Goal: Task Accomplishment & Management: Manage account settings

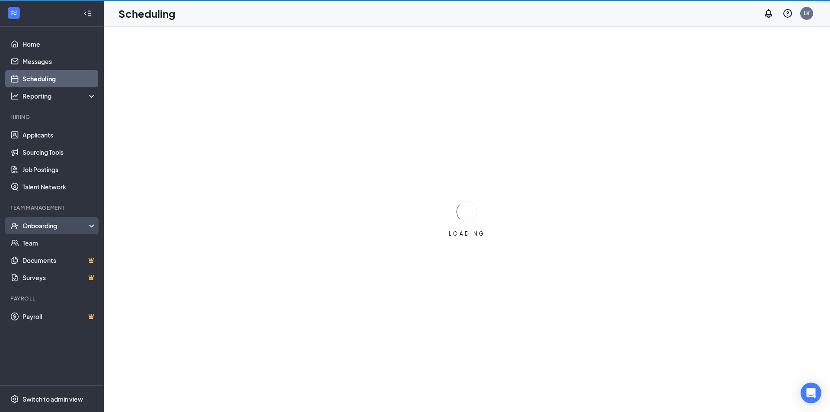
click at [42, 223] on div "Onboarding" at bounding box center [55, 225] width 67 height 9
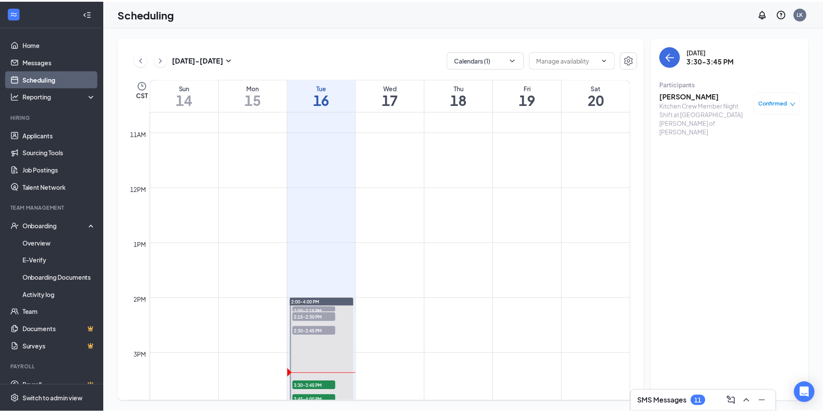
scroll to position [598, 0]
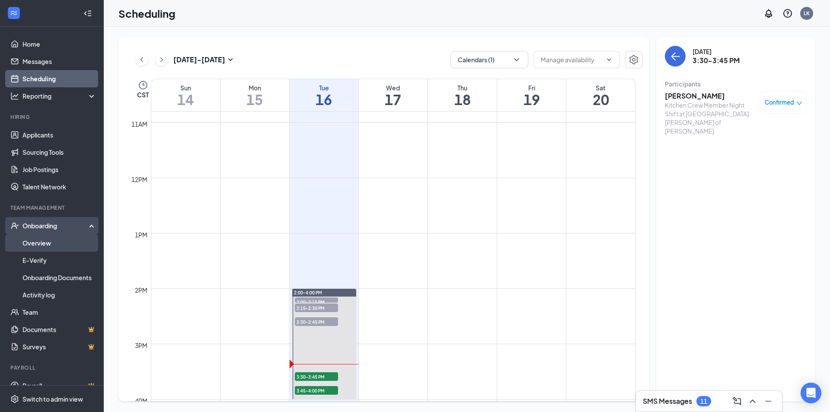
click at [65, 246] on link "Overview" at bounding box center [59, 242] width 74 height 17
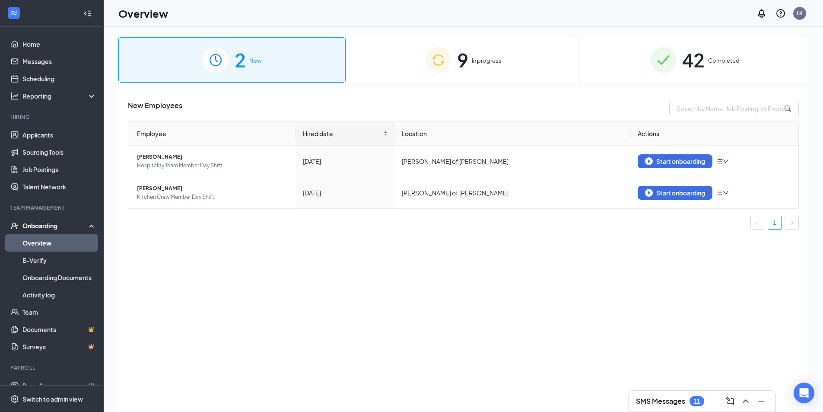
click at [454, 48] on div "9 In progress" at bounding box center [463, 59] width 227 height 45
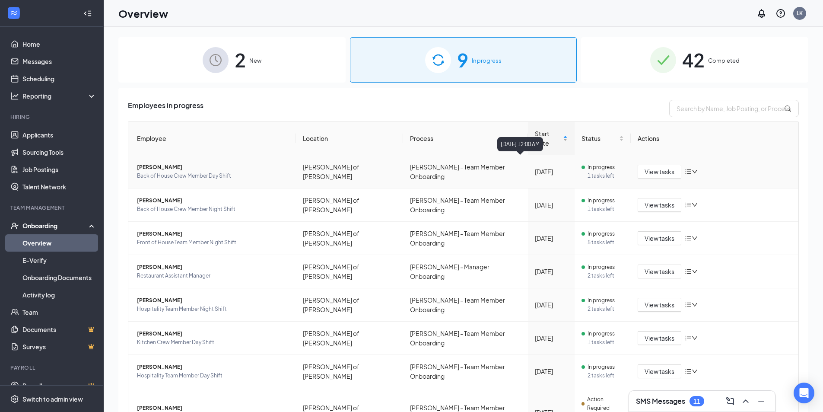
click at [535, 136] on span "Start Date" at bounding box center [548, 138] width 26 height 19
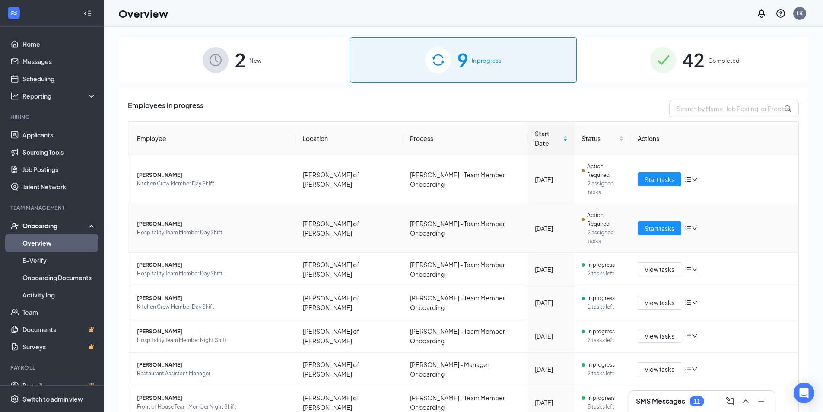
click at [318, 204] on td "[PERSON_NAME] of [PERSON_NAME]" at bounding box center [349, 228] width 107 height 49
click at [333, 204] on td "[PERSON_NAME] of [PERSON_NAME]" at bounding box center [349, 228] width 107 height 49
click at [145, 220] on span "[PERSON_NAME]" at bounding box center [213, 224] width 152 height 9
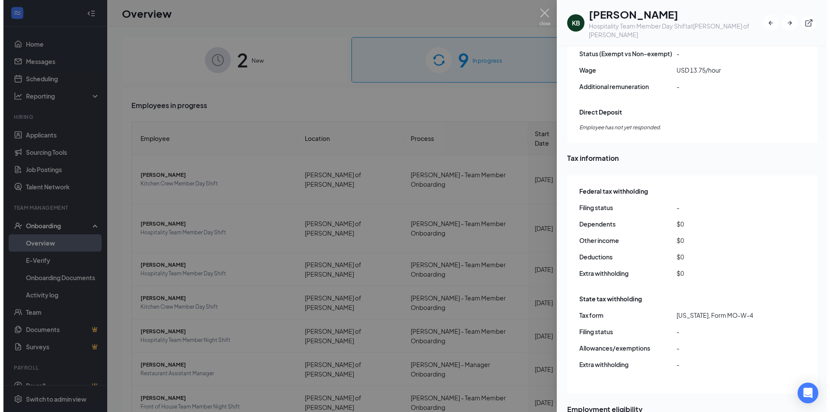
scroll to position [735, 0]
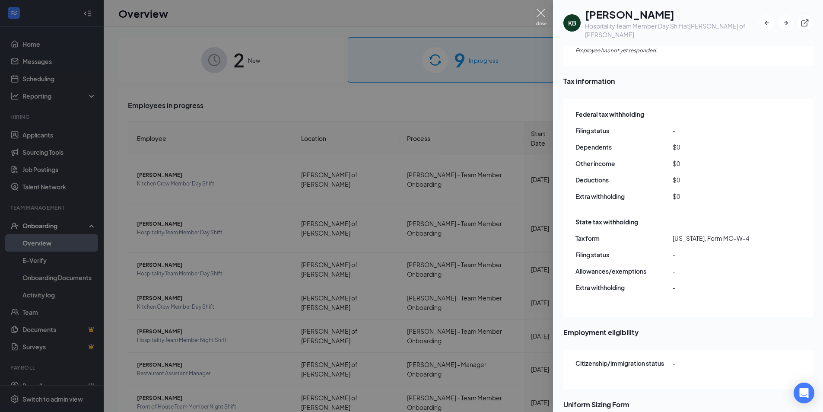
click at [537, 13] on img at bounding box center [541, 17] width 11 height 17
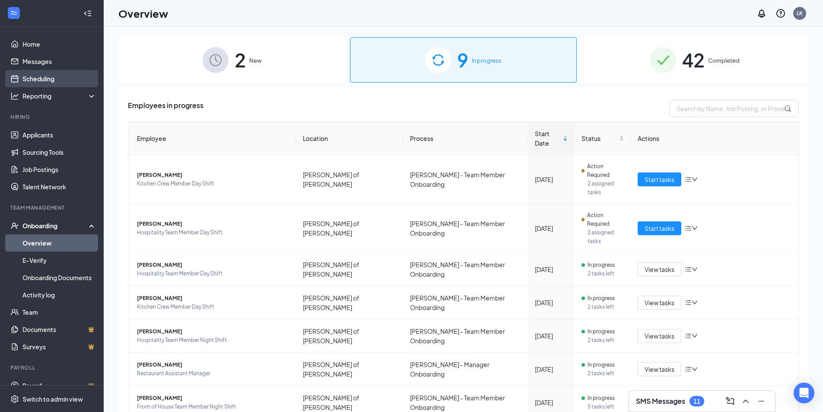
click at [46, 83] on link "Scheduling" at bounding box center [59, 78] width 74 height 17
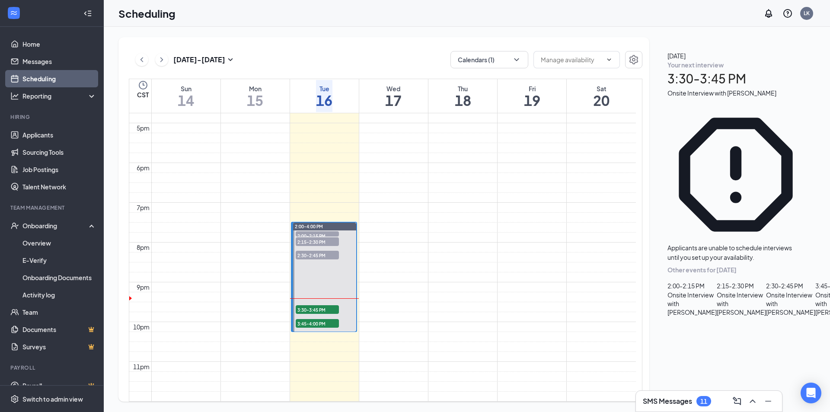
scroll to position [771, 0]
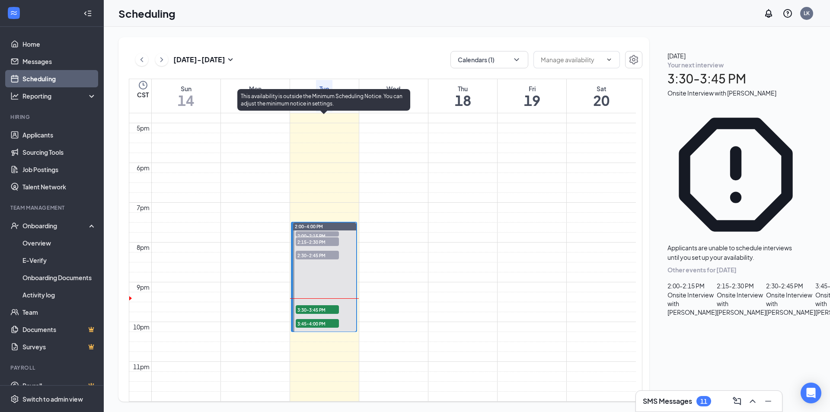
click at [322, 251] on span "2:30-2:45 PM" at bounding box center [317, 255] width 43 height 9
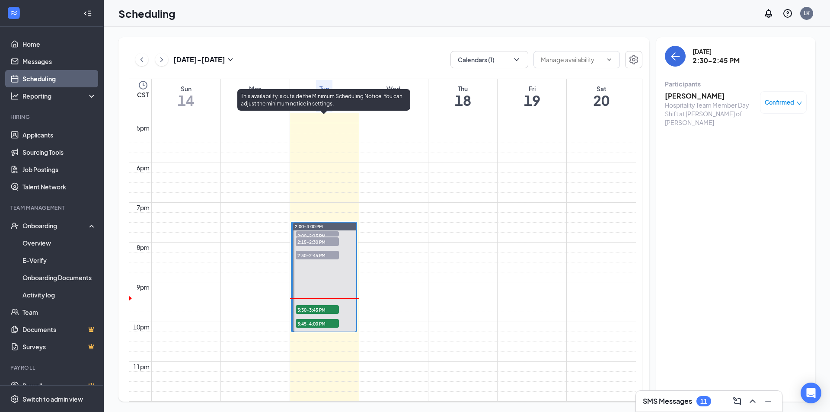
click at [327, 237] on span "2:15-2:30 PM" at bounding box center [317, 241] width 43 height 9
click at [331, 231] on span "2:00-2:15 PM" at bounding box center [317, 235] width 43 height 9
click at [319, 305] on span "3:30-3:45 PM" at bounding box center [317, 309] width 43 height 9
click at [319, 319] on span "3:45-4:00 PM" at bounding box center [317, 323] width 43 height 9
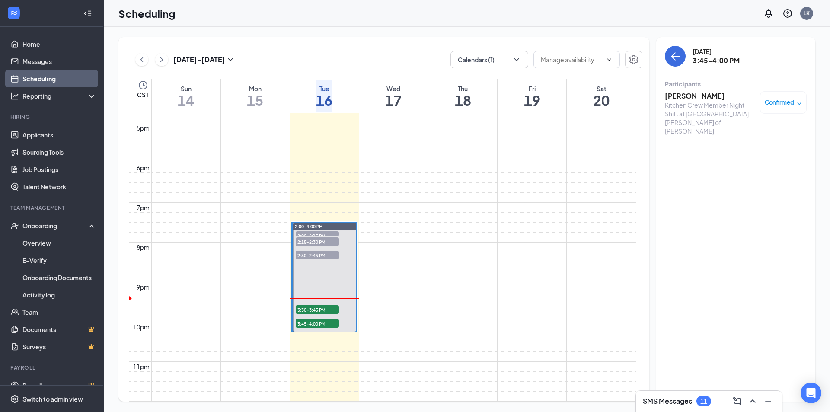
click at [147, 61] on button at bounding box center [141, 59] width 13 height 13
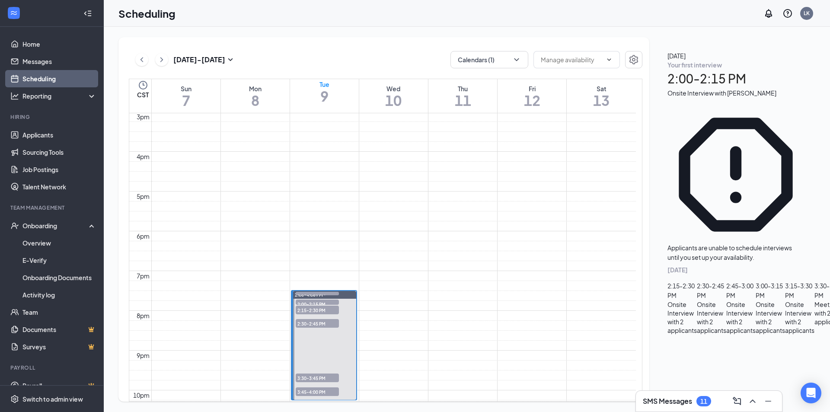
scroll to position [727, 0]
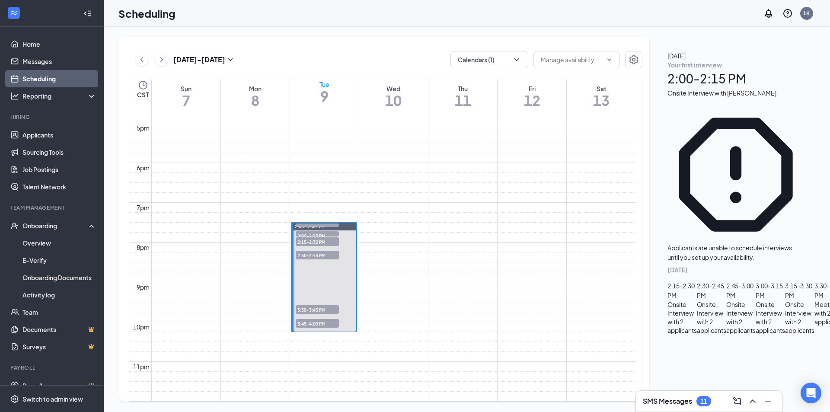
click at [319, 231] on span "2:00-2:15 PM" at bounding box center [317, 235] width 43 height 9
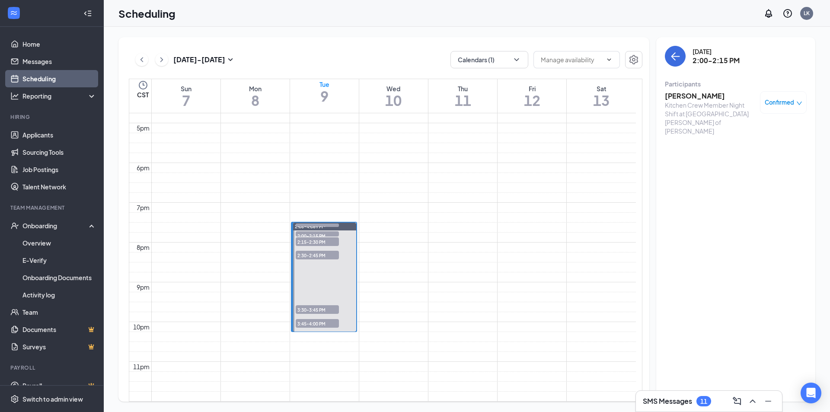
click at [321, 237] on span "2:15-2:30 PM" at bounding box center [317, 241] width 43 height 9
click at [318, 251] on span "2:30-2:45 PM" at bounding box center [317, 255] width 43 height 9
click at [316, 223] on span "3:00-3:15 PM" at bounding box center [317, 227] width 43 height 9
click at [319, 232] on div "2" at bounding box center [317, 236] width 43 height 9
click at [319, 232] on span "3:15-3:30 PM" at bounding box center [317, 227] width 43 height 9
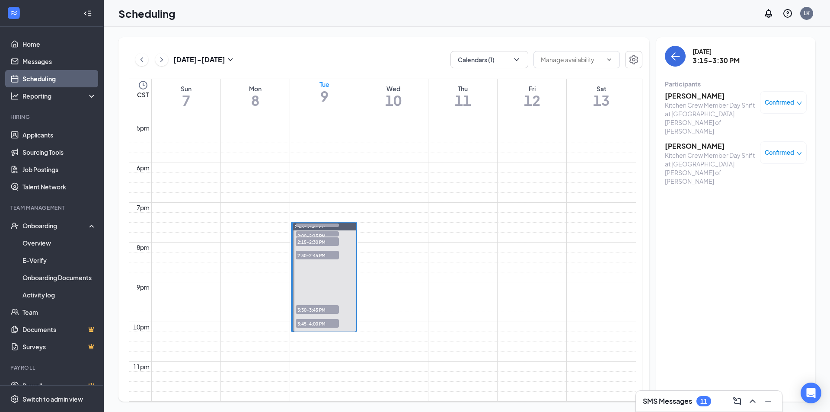
click at [316, 305] on span "3:30-3:45 PM" at bounding box center [317, 309] width 43 height 9
click at [309, 319] on span "3:45-4:00 PM" at bounding box center [317, 323] width 43 height 9
